Goal: Task Accomplishment & Management: Use online tool/utility

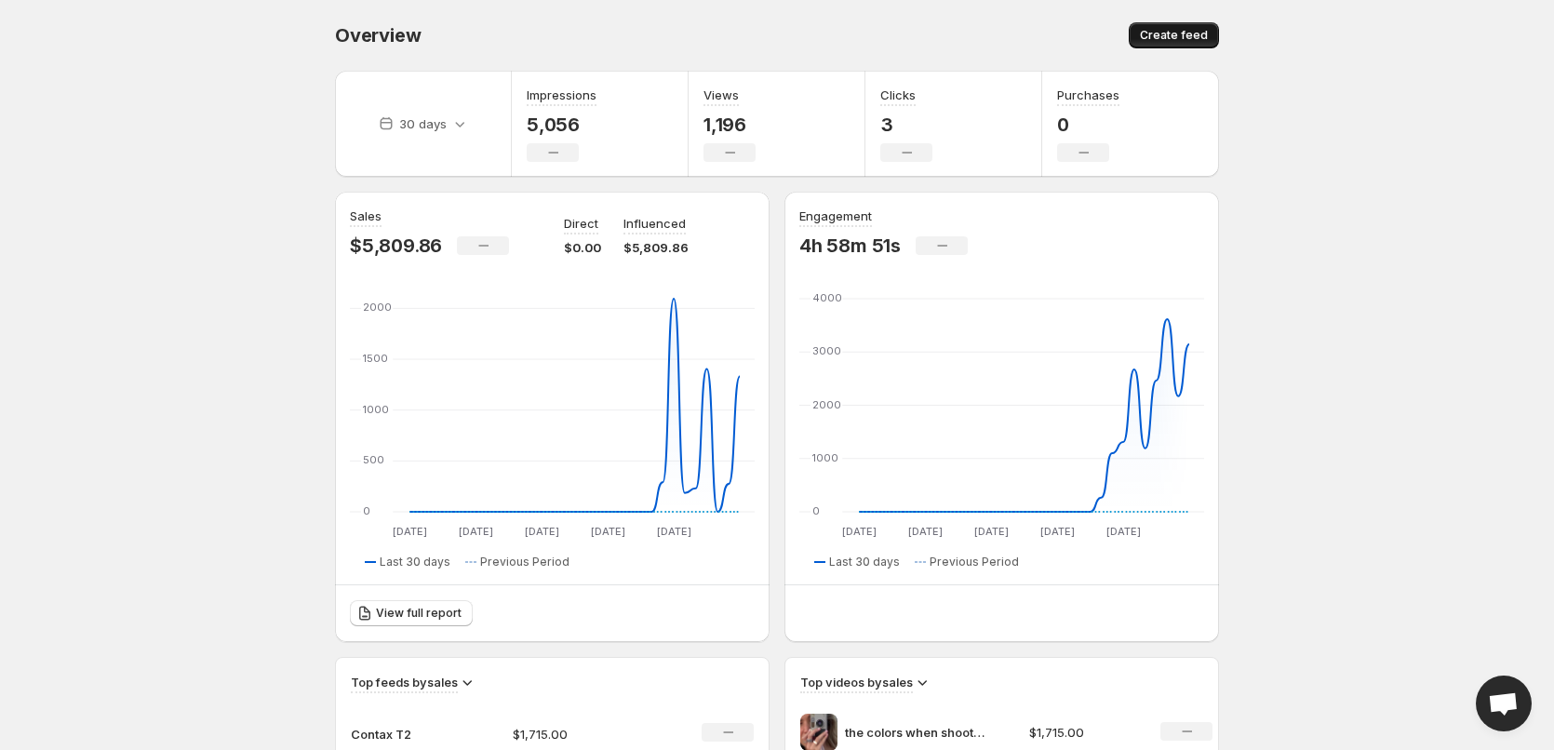
click at [1163, 33] on span "Create feed" at bounding box center [1174, 35] width 68 height 15
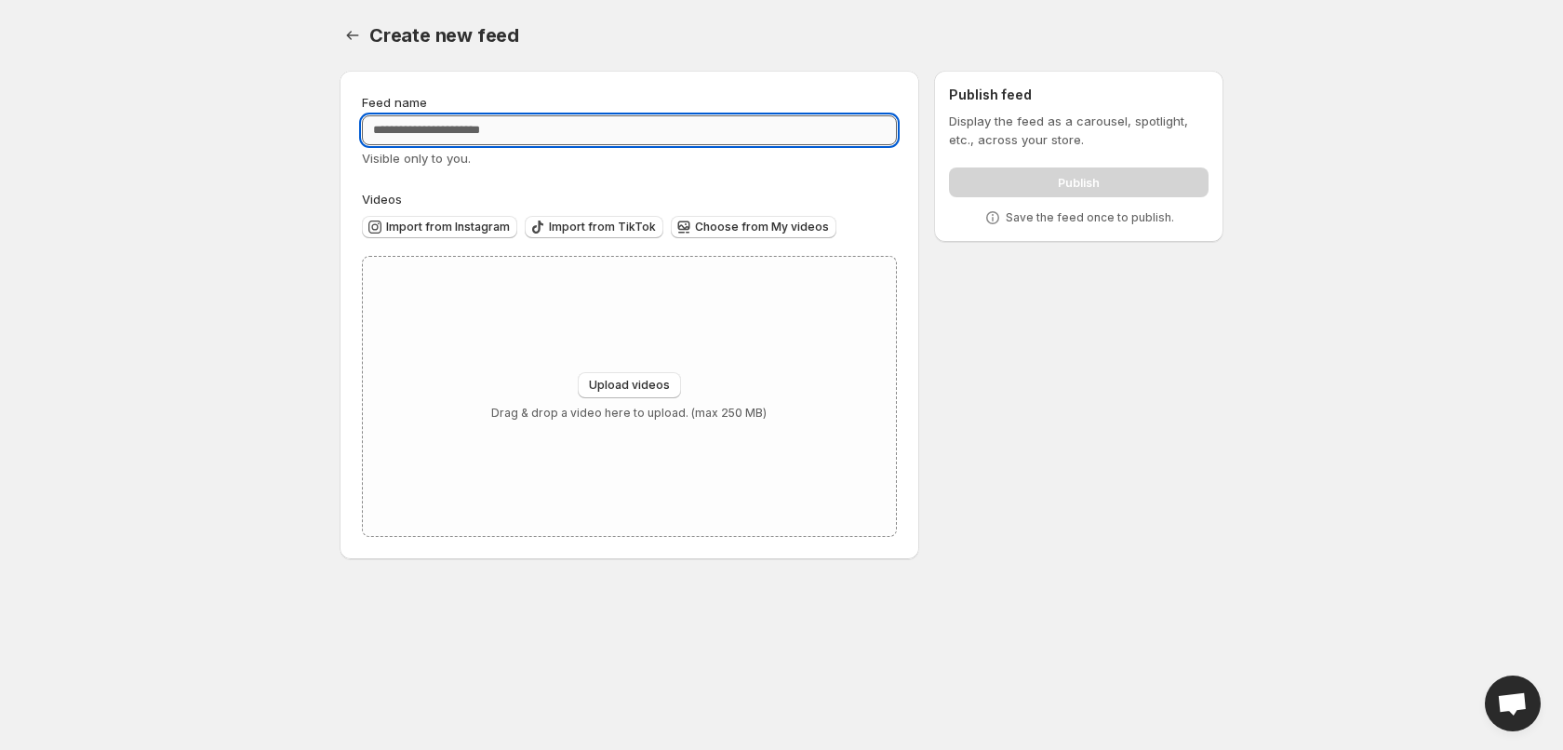
click at [584, 141] on input "Feed name" at bounding box center [629, 130] width 535 height 30
type input "*******"
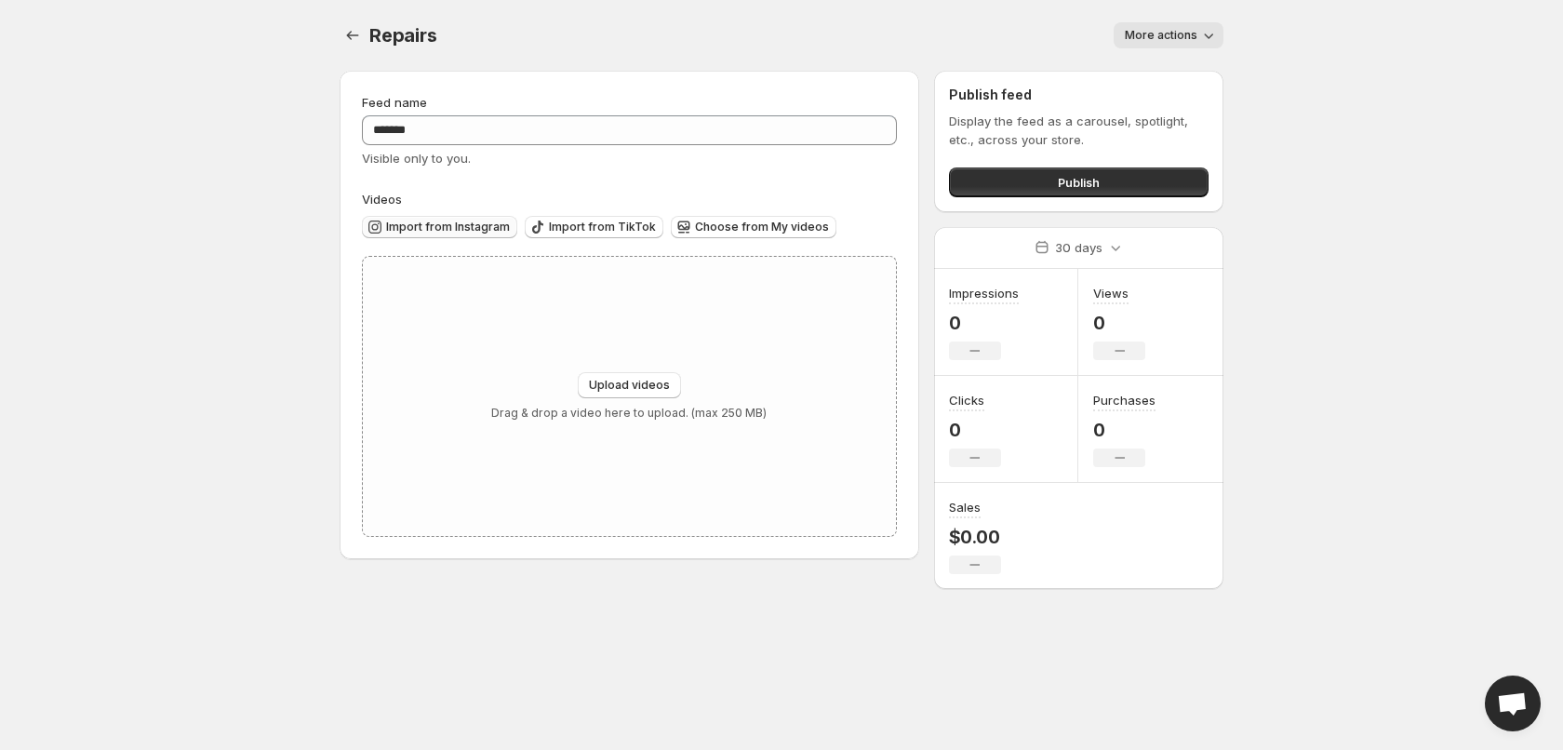
click at [408, 225] on span "Import from Instagram" at bounding box center [448, 227] width 124 height 15
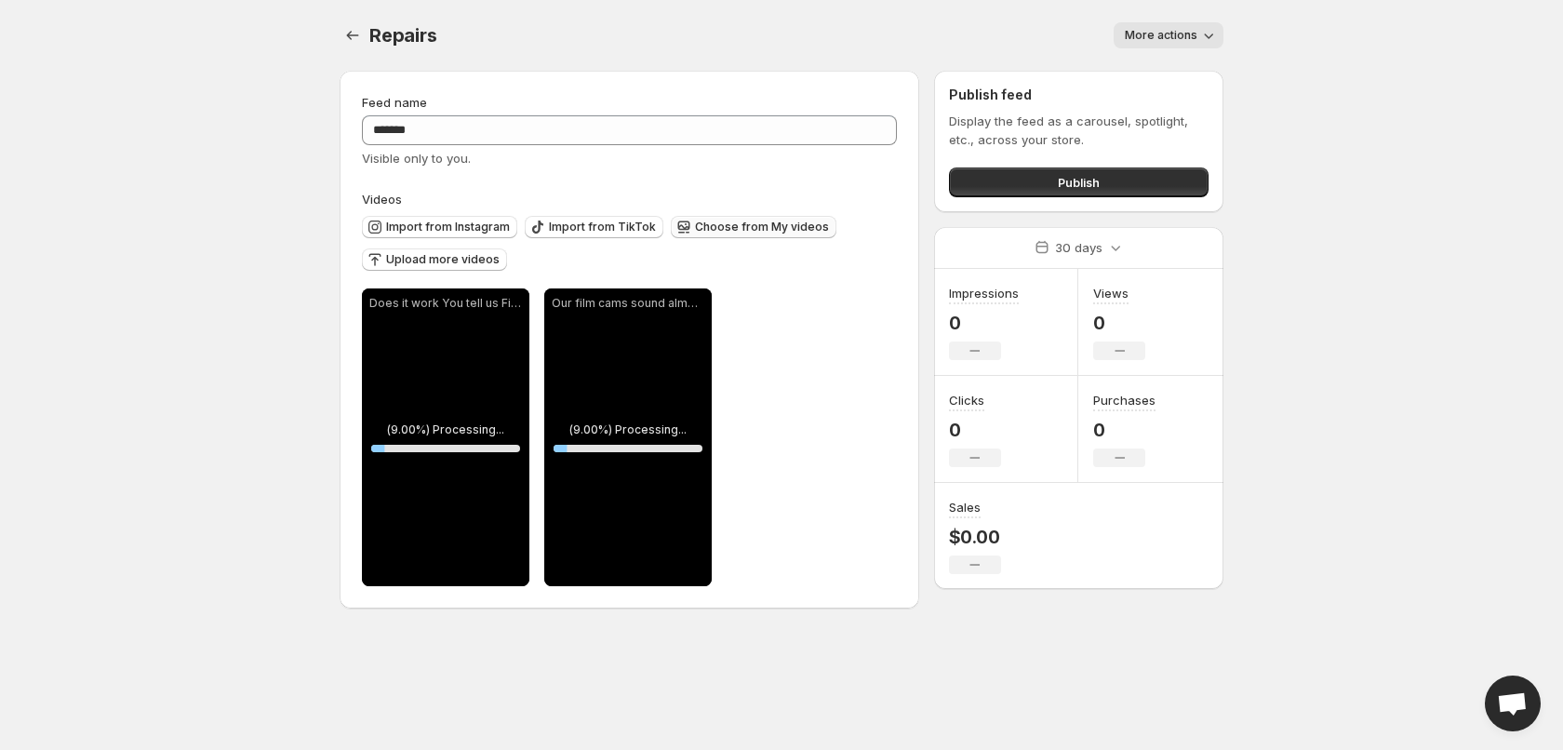
click at [781, 232] on span "Choose from My videos" at bounding box center [762, 227] width 134 height 15
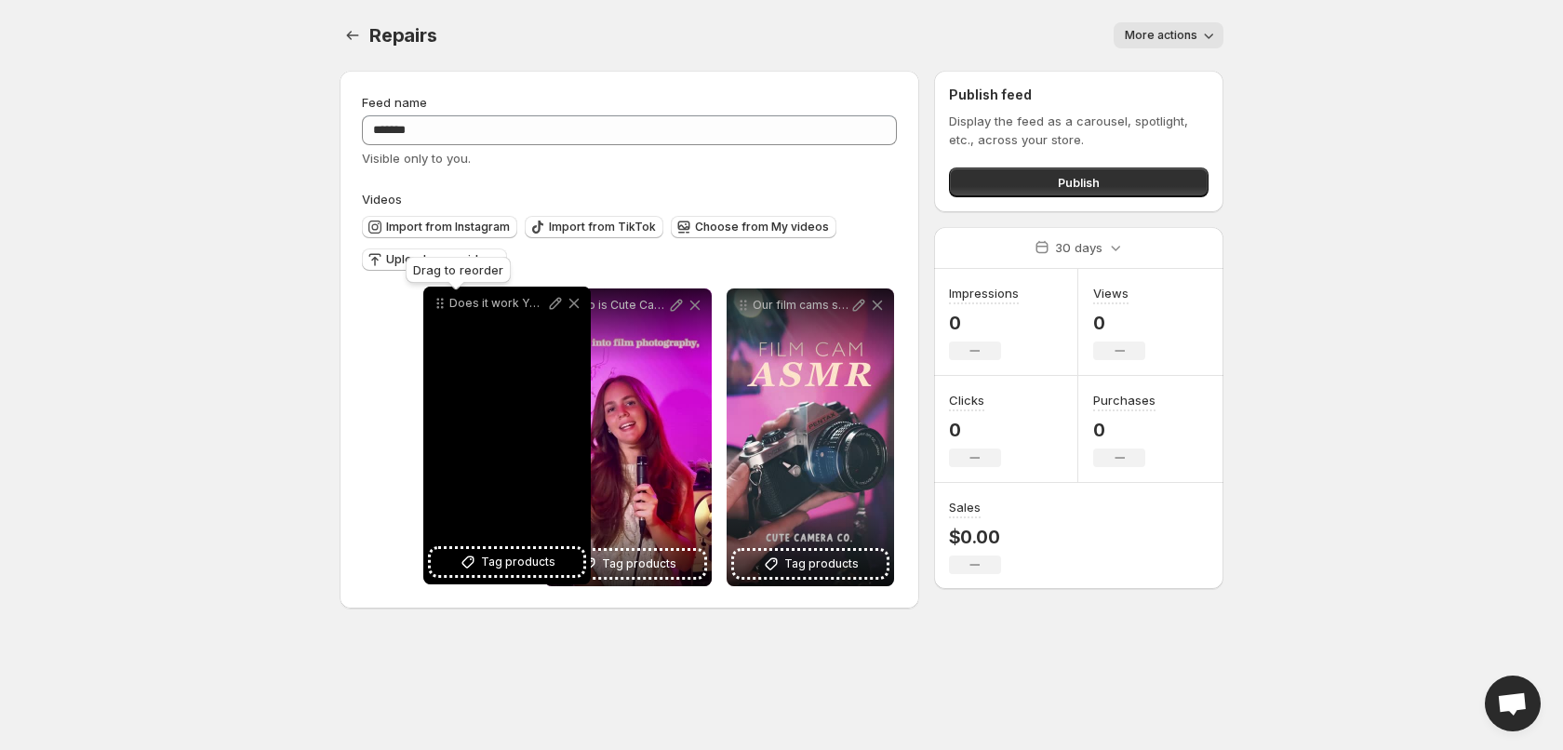
drag, startPoint x: 564, startPoint y: 307, endPoint x: 412, endPoint y: 308, distance: 151.7
click at [431, 308] on icon at bounding box center [440, 303] width 19 height 19
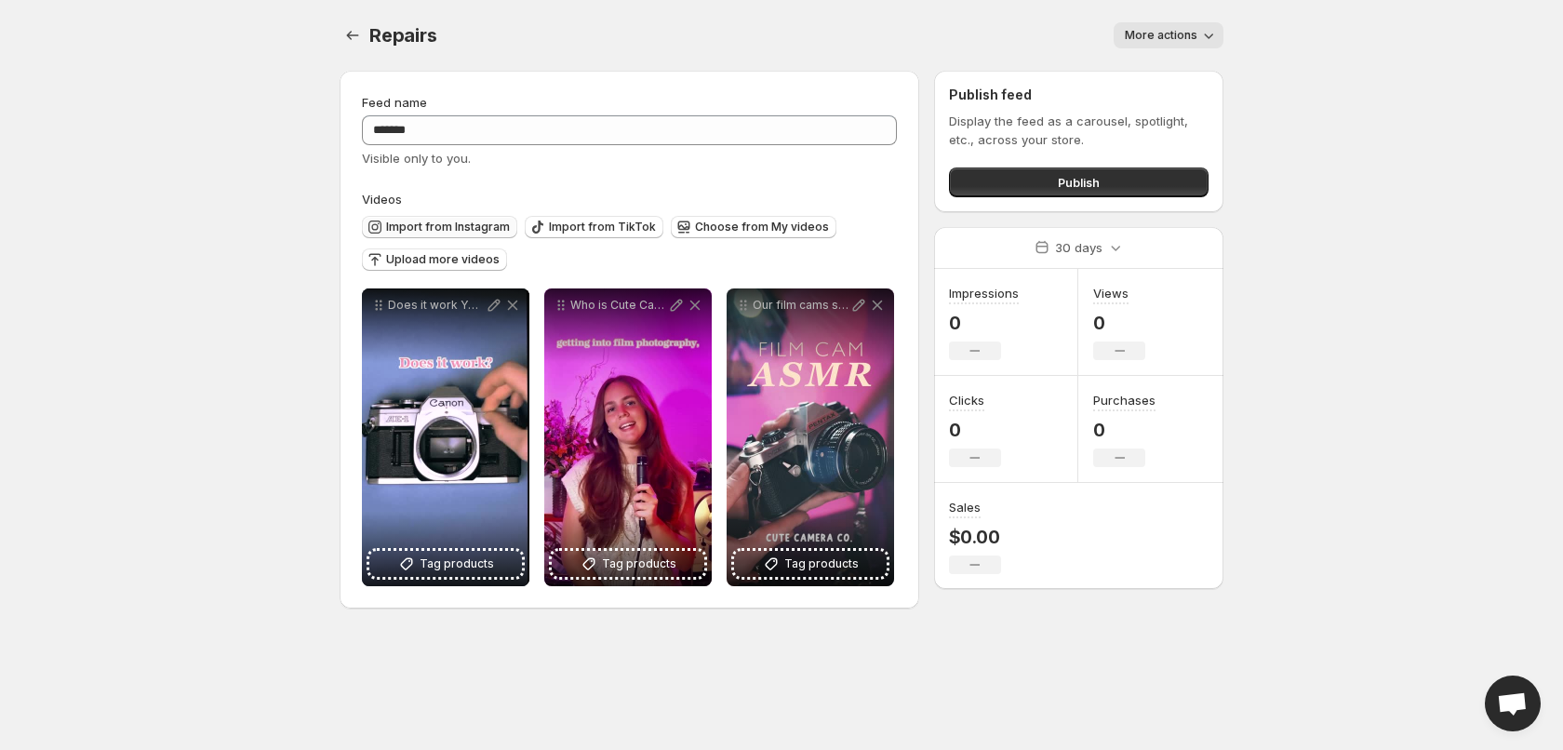
click at [449, 223] on span "Import from Instagram" at bounding box center [448, 227] width 124 height 15
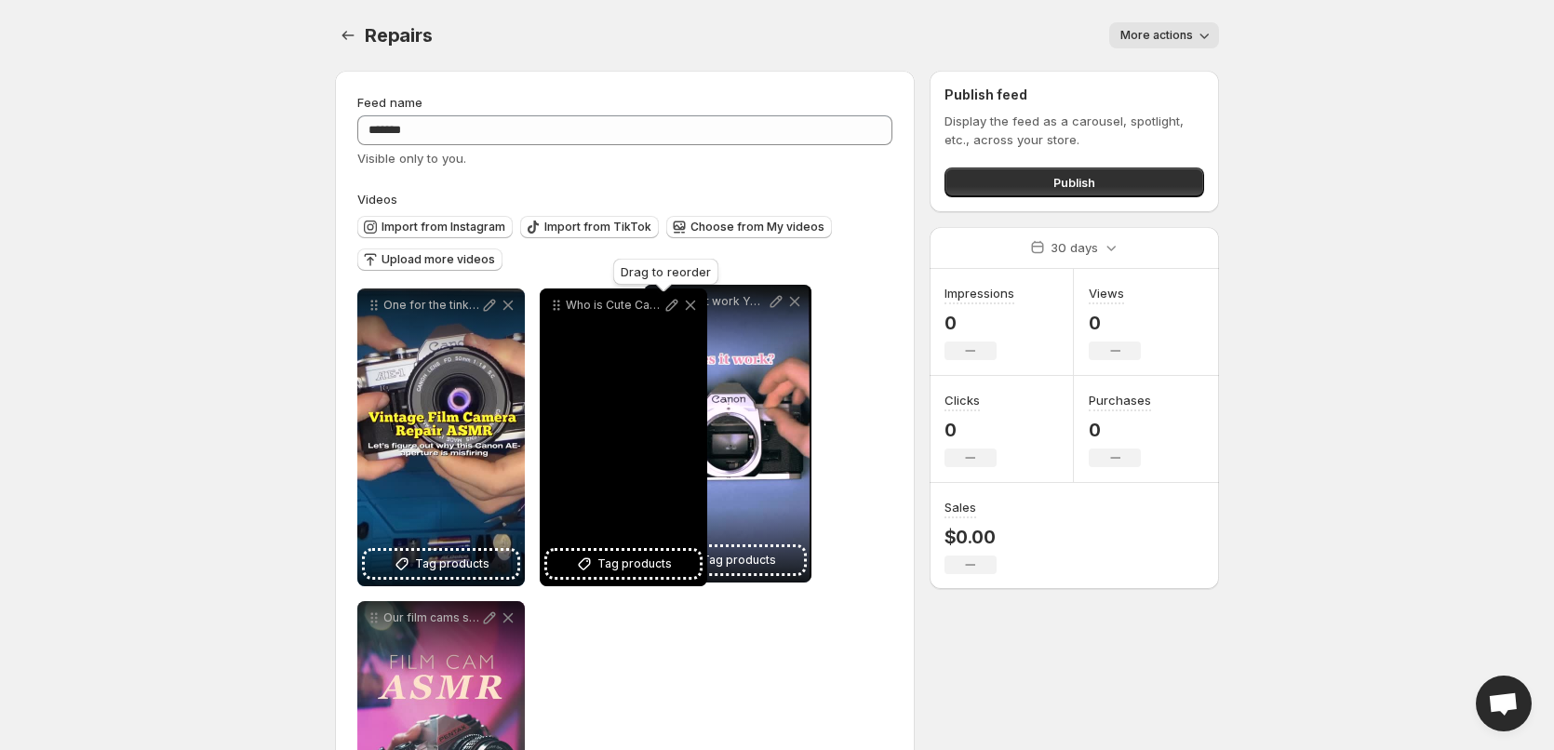
drag, startPoint x: 556, startPoint y: 303, endPoint x: 672, endPoint y: 300, distance: 115.4
